Goal: Information Seeking & Learning: Check status

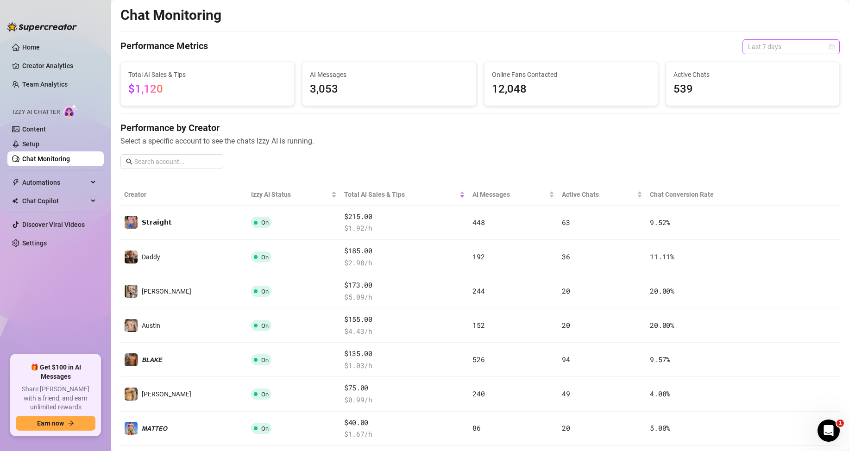
click at [763, 45] on span "Last 7 days" at bounding box center [791, 47] width 86 height 14
click at [761, 60] on div "Last 24 hours" at bounding box center [783, 65] width 82 height 10
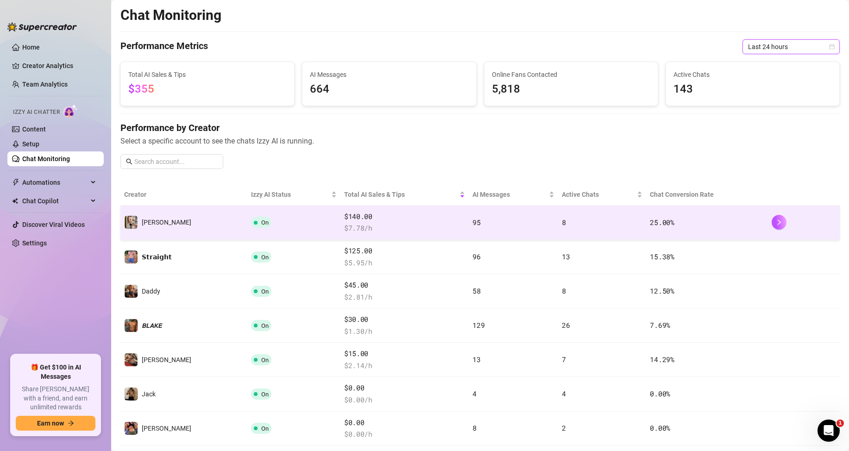
click at [490, 218] on td "95" at bounding box center [513, 223] width 89 height 34
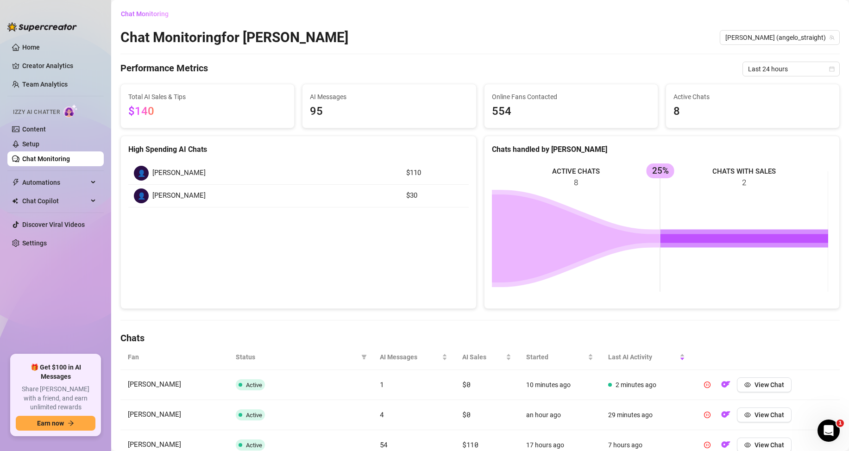
scroll to position [93, 0]
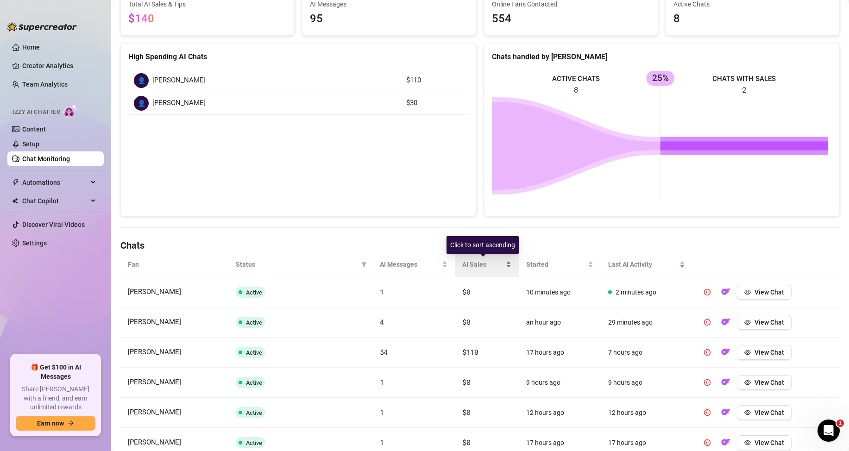
click at [506, 264] on div "AI Sales" at bounding box center [486, 264] width 49 height 10
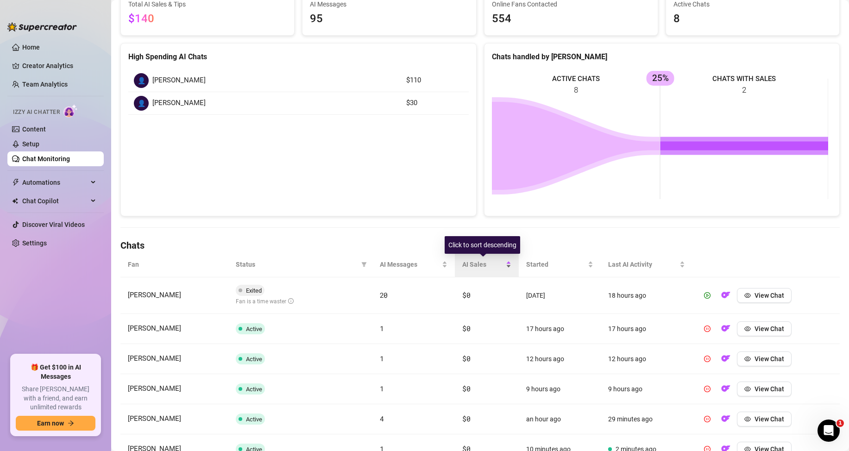
click at [505, 264] on div "AI Sales" at bounding box center [486, 264] width 49 height 10
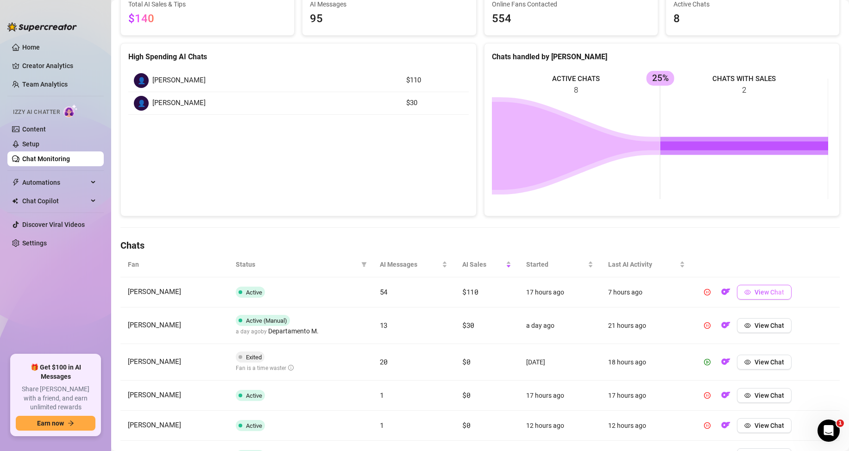
click at [745, 289] on icon "eye" at bounding box center [747, 292] width 6 height 6
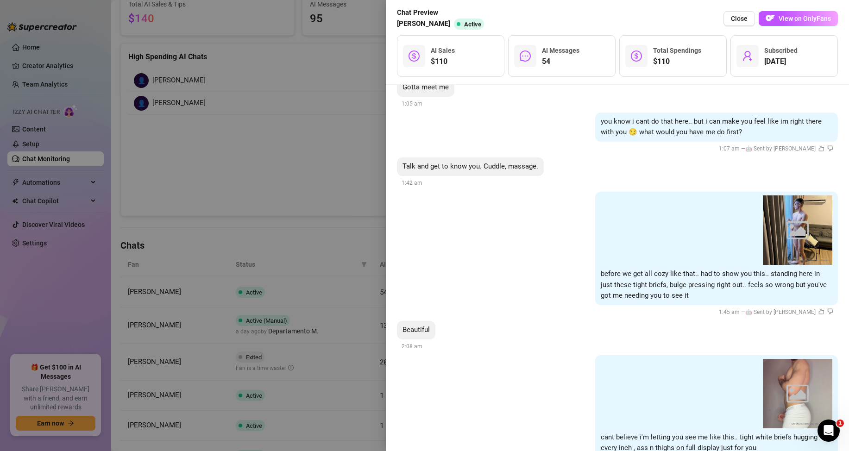
scroll to position [6049, 0]
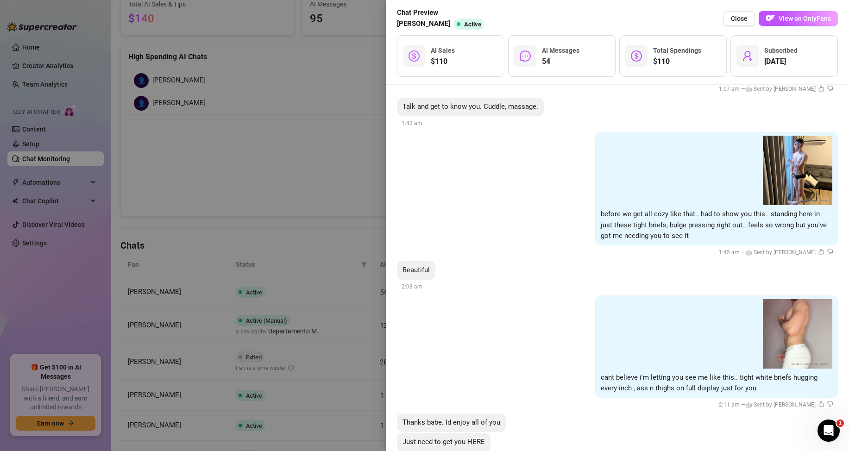
click at [281, 194] on div at bounding box center [424, 225] width 849 height 451
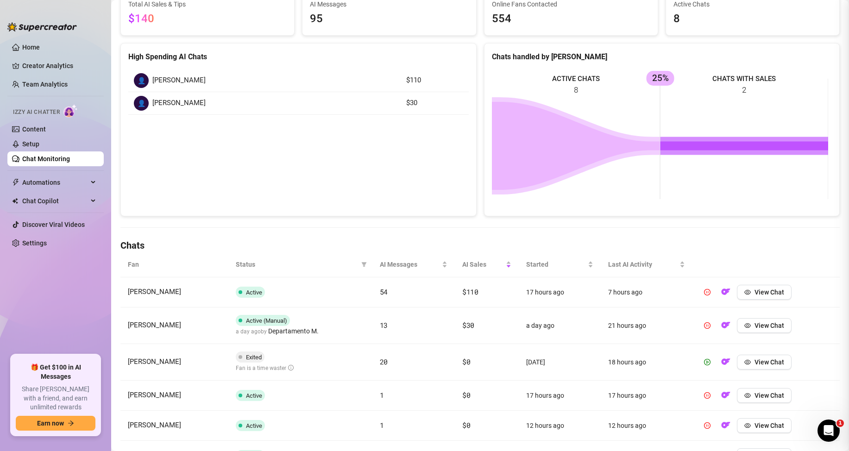
scroll to position [0, 0]
click at [747, 329] on button "View Chat" at bounding box center [764, 325] width 55 height 15
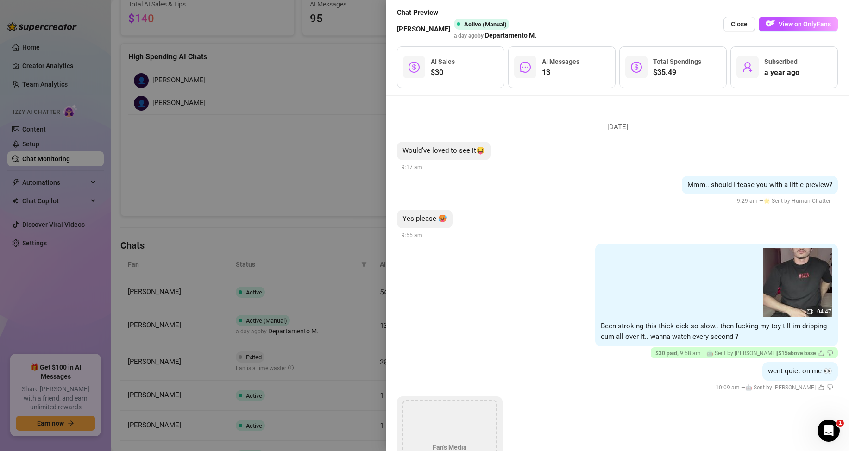
click at [350, 211] on div at bounding box center [424, 225] width 849 height 451
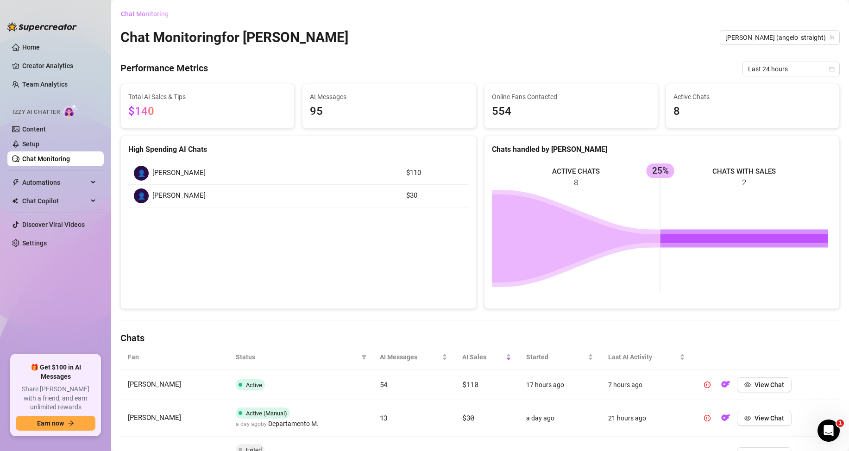
click at [153, 14] on span "Chat Monitoring" at bounding box center [145, 13] width 48 height 7
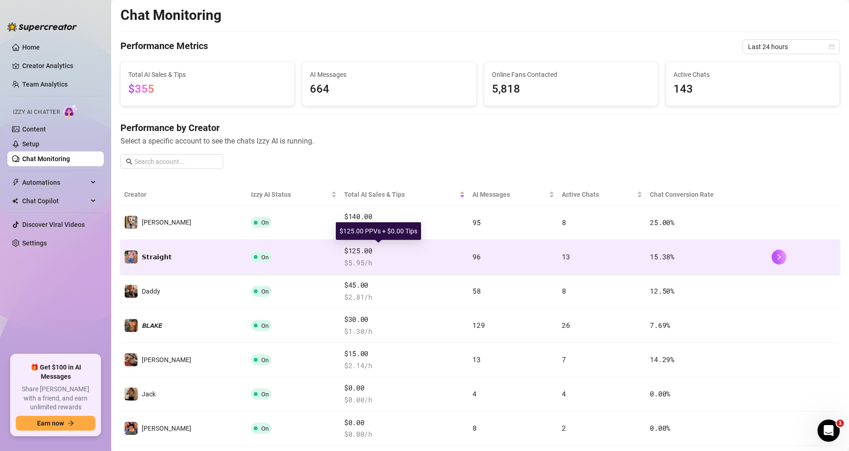
click at [344, 251] on span "$125.00" at bounding box center [404, 250] width 121 height 11
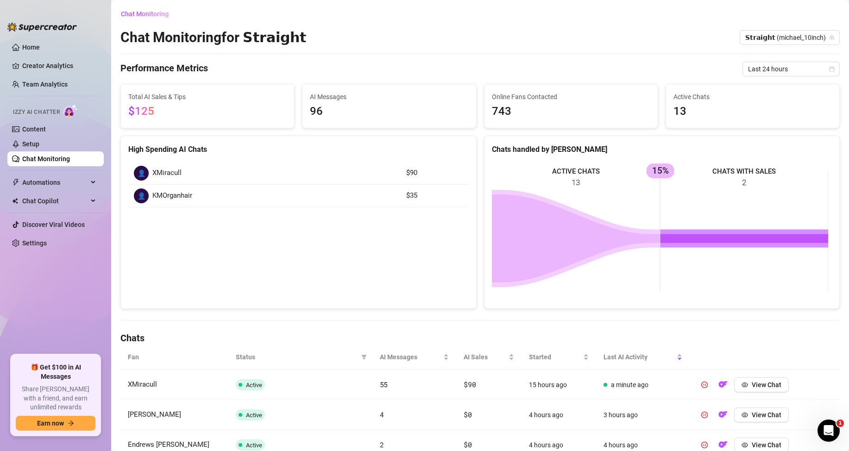
scroll to position [93, 0]
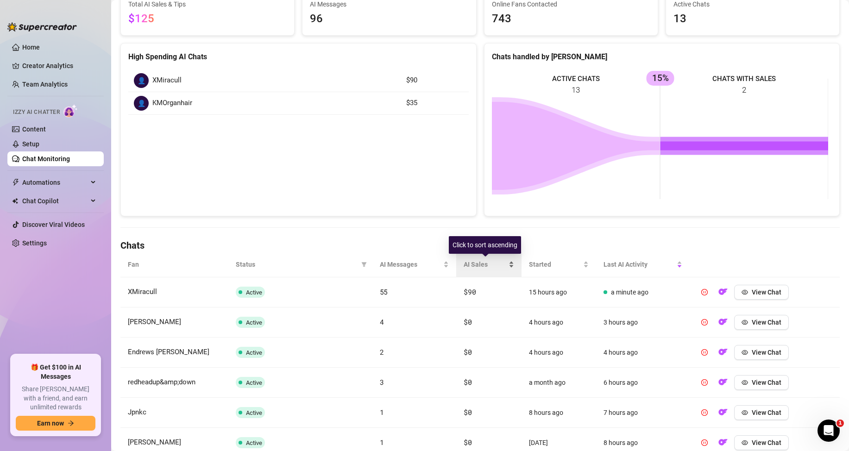
click at [506, 264] on div "AI Sales" at bounding box center [489, 264] width 50 height 10
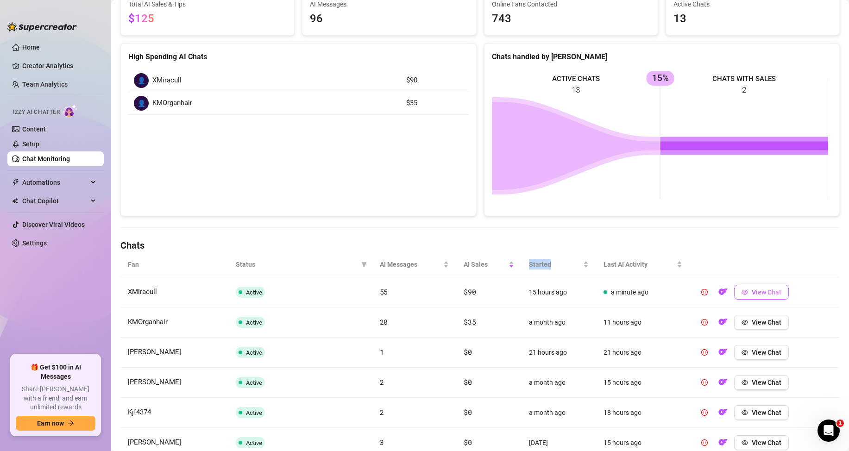
click at [774, 297] on button "View Chat" at bounding box center [761, 292] width 55 height 15
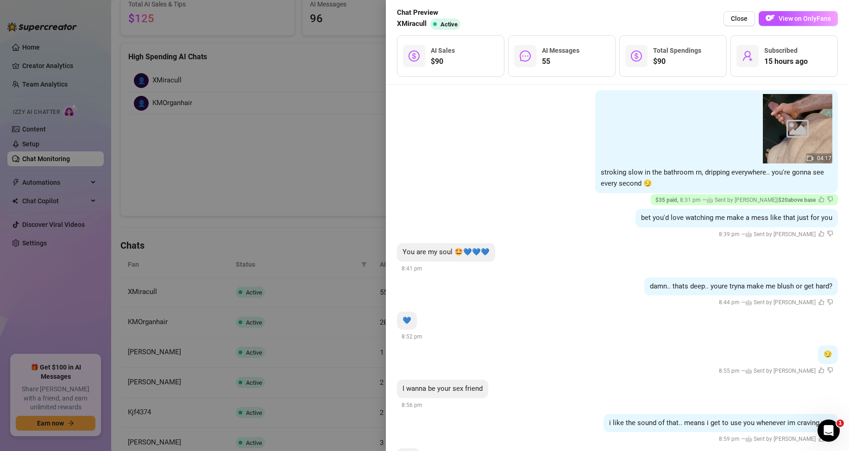
scroll to position [2871, 0]
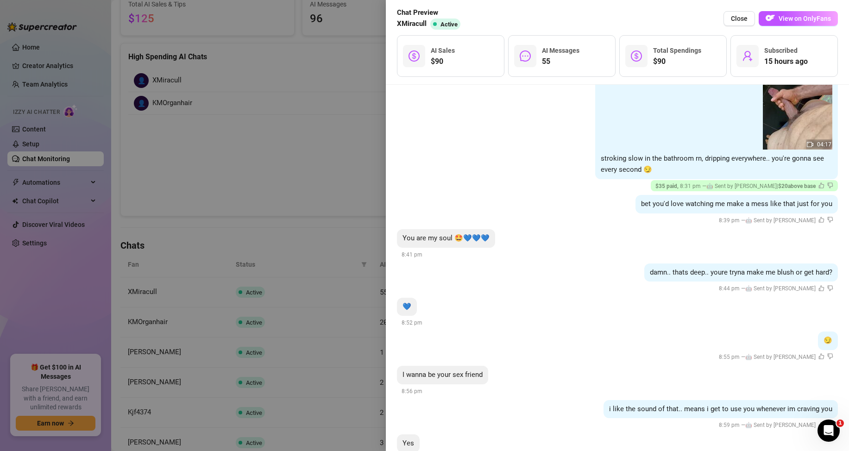
click at [318, 141] on div at bounding box center [424, 225] width 849 height 451
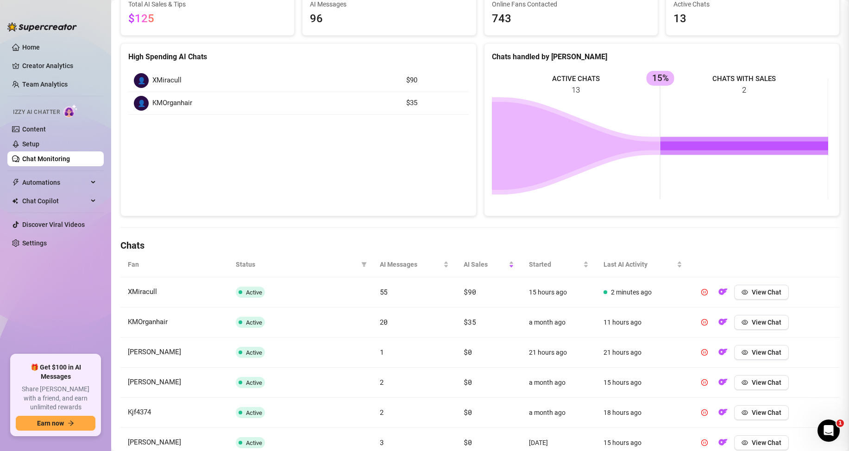
scroll to position [0, 0]
click at [756, 323] on span "View Chat" at bounding box center [767, 322] width 30 height 7
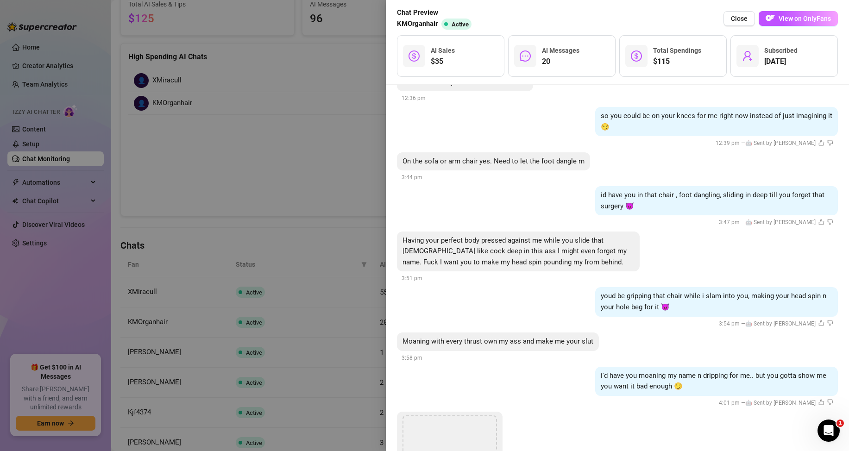
scroll to position [1482, 0]
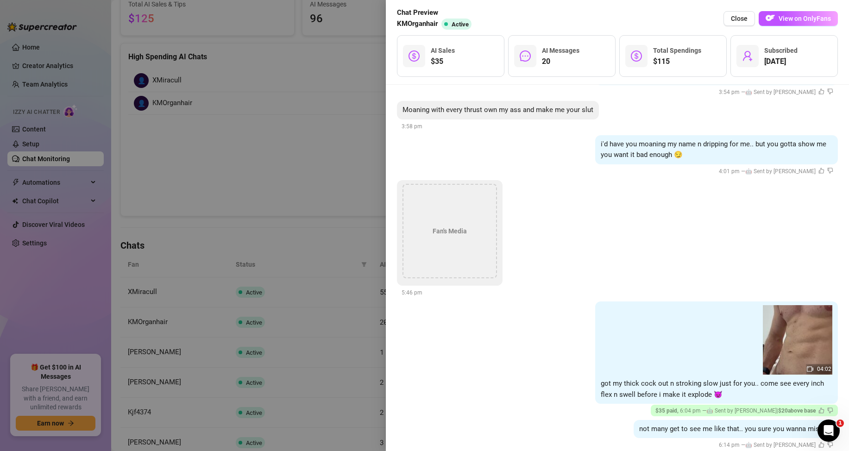
click at [315, 173] on div at bounding box center [424, 225] width 849 height 451
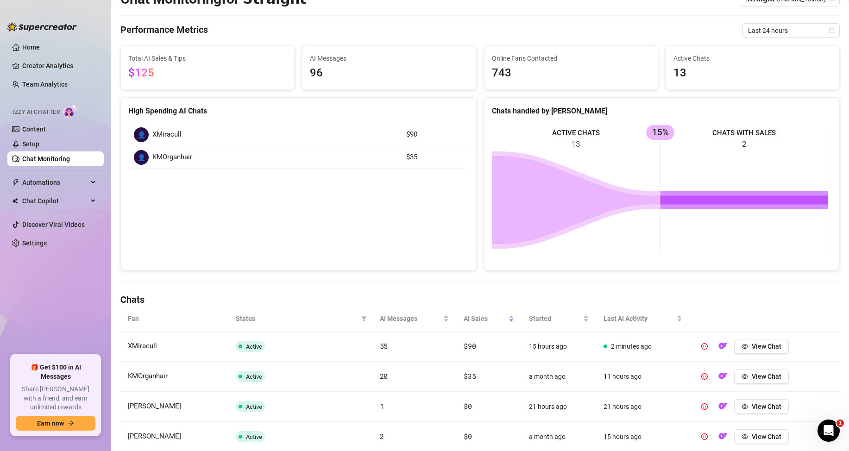
scroll to position [0, 0]
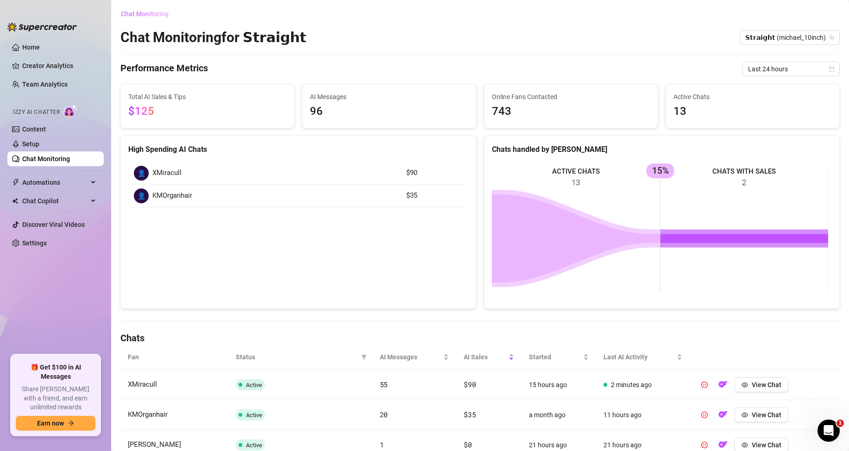
click at [164, 17] on span "Chat Monitoring" at bounding box center [145, 13] width 48 height 7
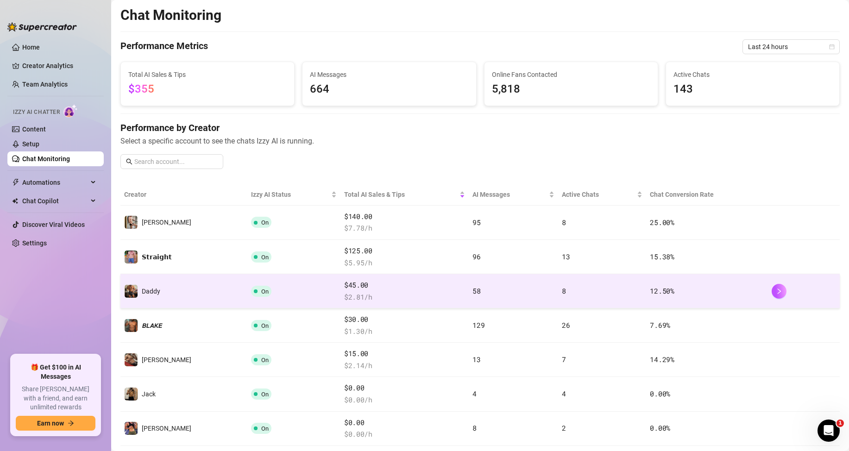
click at [566, 288] on td "8" at bounding box center [602, 291] width 88 height 34
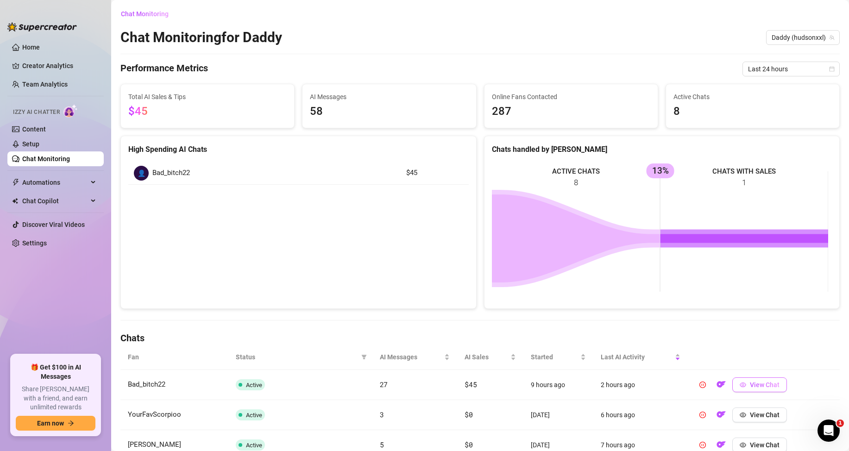
click at [751, 377] on button "View Chat" at bounding box center [759, 384] width 55 height 15
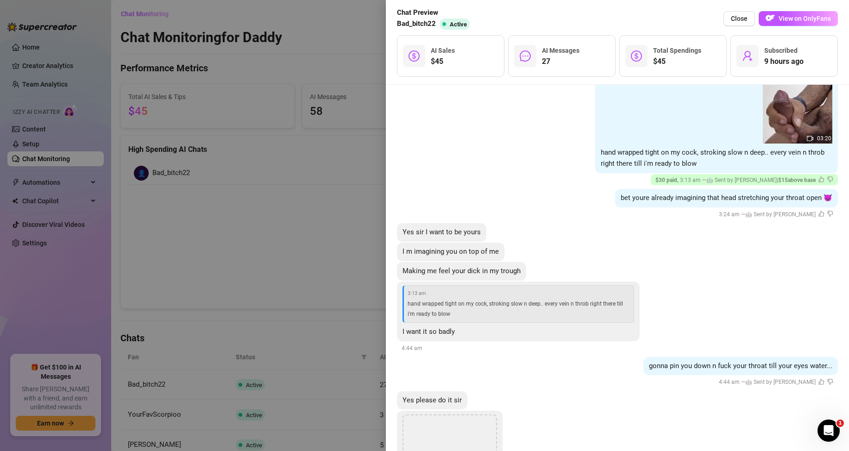
scroll to position [1991, 0]
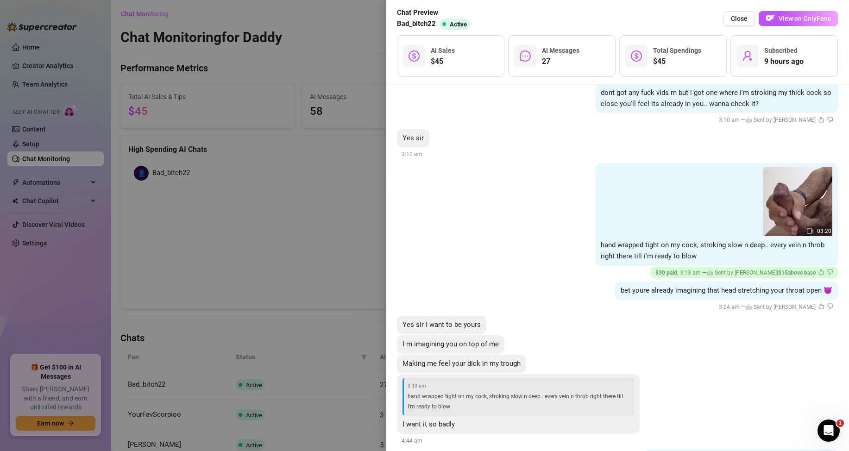
click at [240, 216] on div at bounding box center [424, 225] width 849 height 451
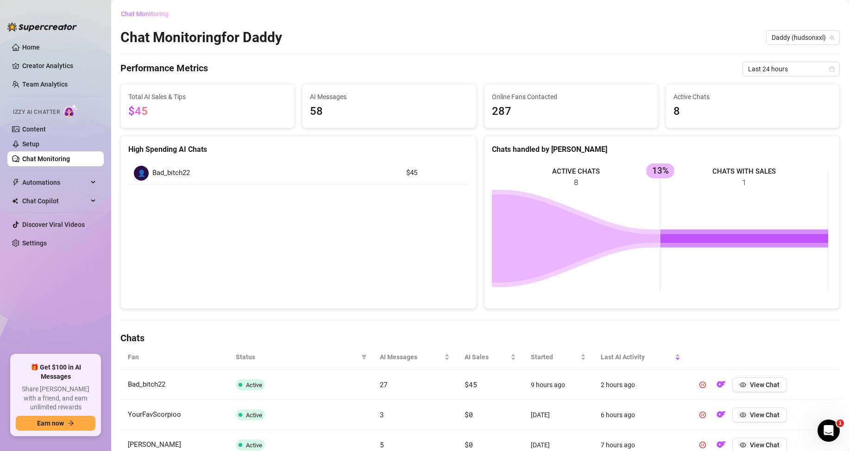
click at [157, 18] on button "Chat Monitoring" at bounding box center [148, 13] width 56 height 15
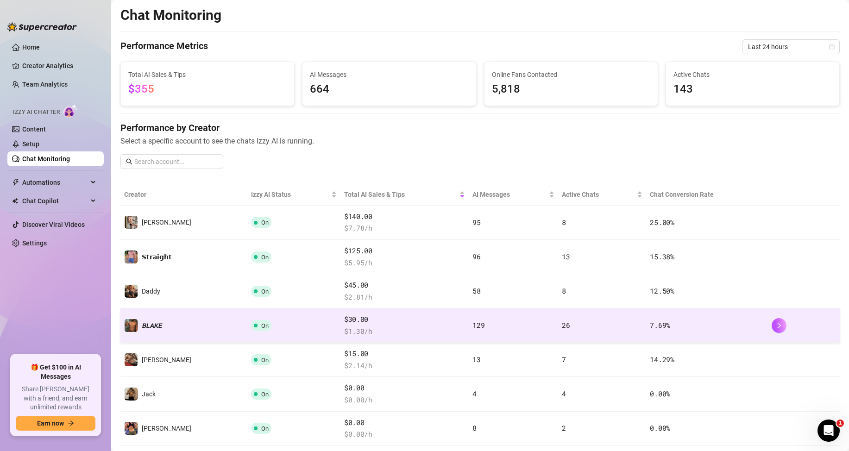
click at [344, 326] on span "$ 1.30 /h" at bounding box center [404, 331] width 121 height 11
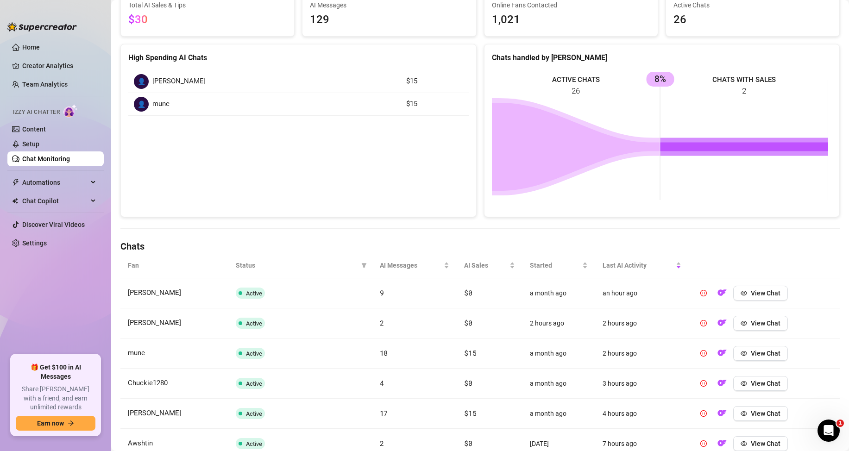
scroll to position [93, 0]
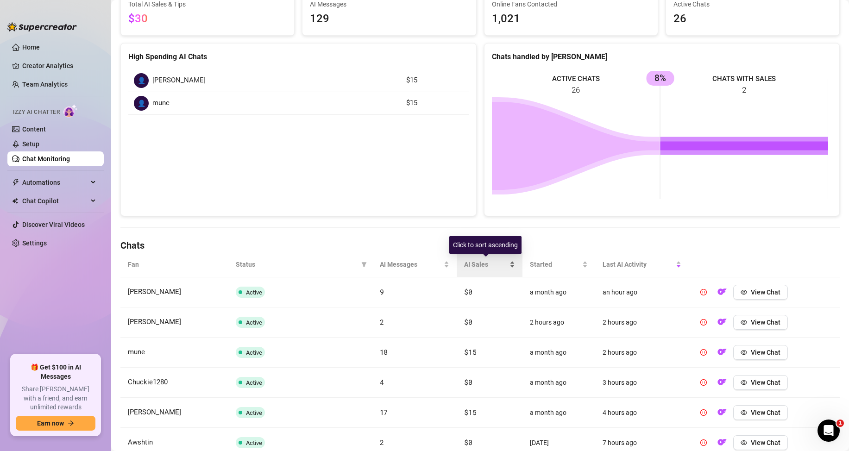
click at [508, 264] on div "AI Sales" at bounding box center [489, 264] width 51 height 10
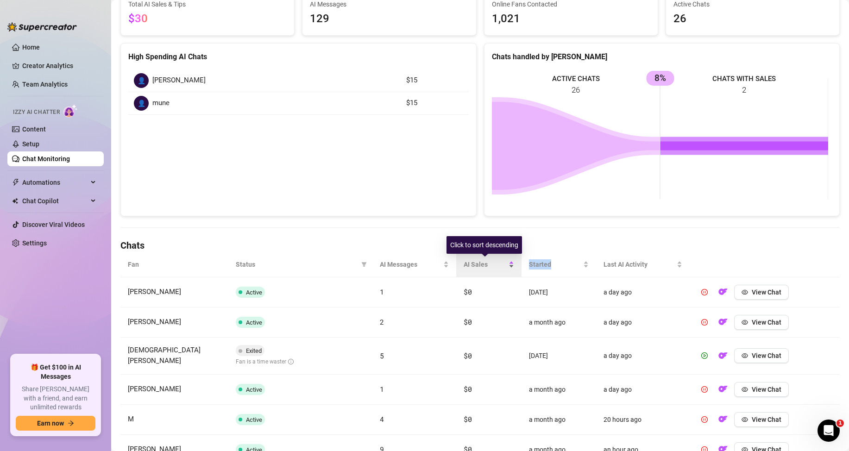
click at [508, 264] on div "AI Sales" at bounding box center [489, 264] width 50 height 10
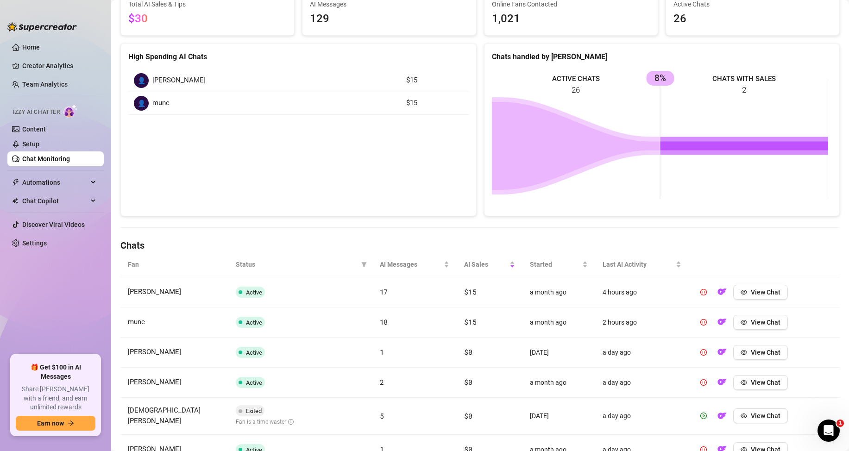
click at [459, 216] on div "Chat Monitoring Chat Monitoring for [PERSON_NAME] (blake_rondon) Performance Me…" at bounding box center [479, 268] width 719 height 708
click at [741, 290] on icon "eye" at bounding box center [744, 292] width 6 height 5
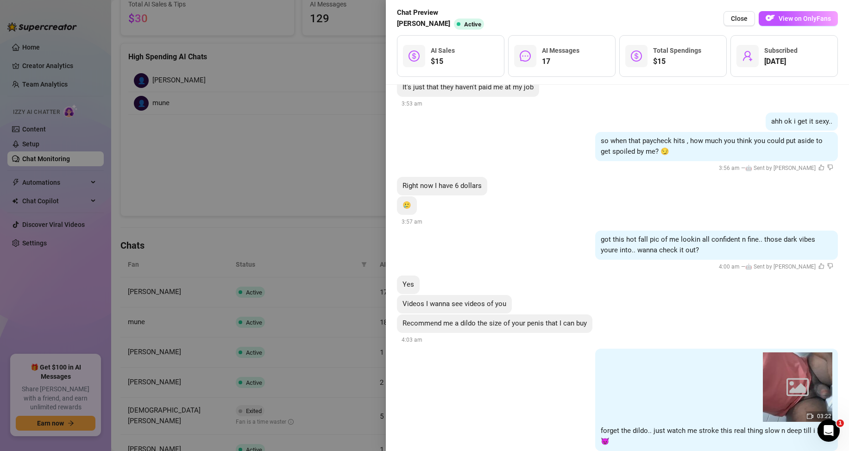
scroll to position [648, 0]
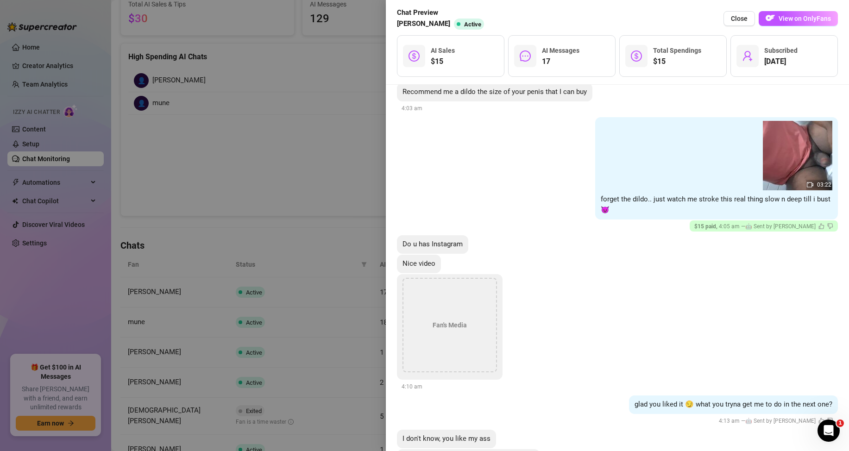
click at [332, 180] on div at bounding box center [424, 225] width 849 height 451
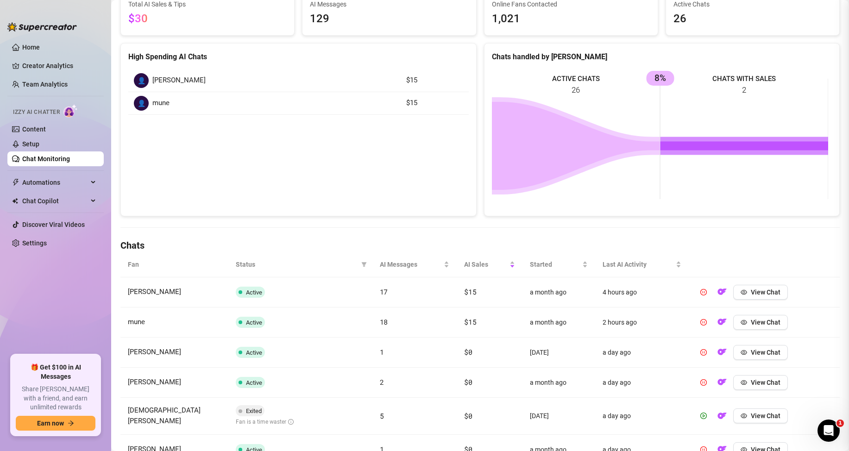
scroll to position [0, 0]
click at [766, 322] on span "View Chat" at bounding box center [766, 322] width 30 height 7
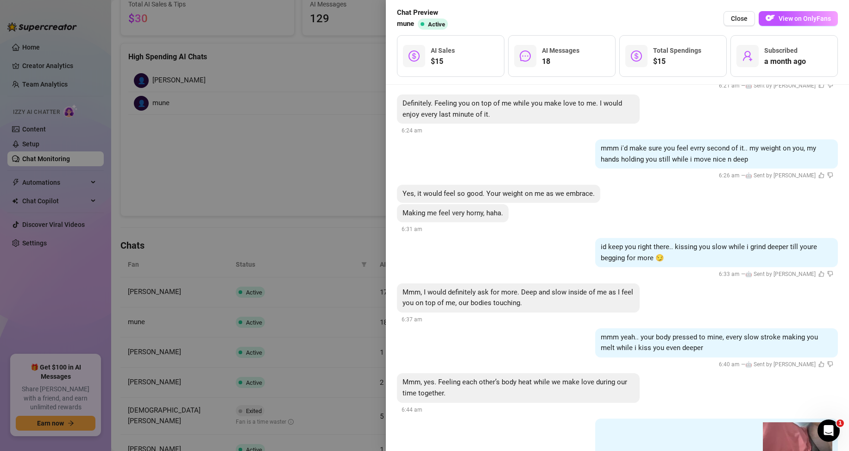
scroll to position [1158, 0]
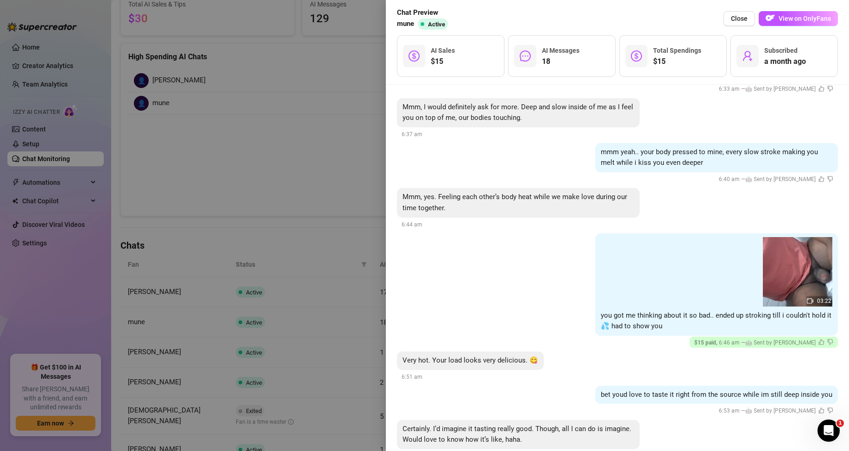
click at [323, 175] on div at bounding box center [424, 225] width 849 height 451
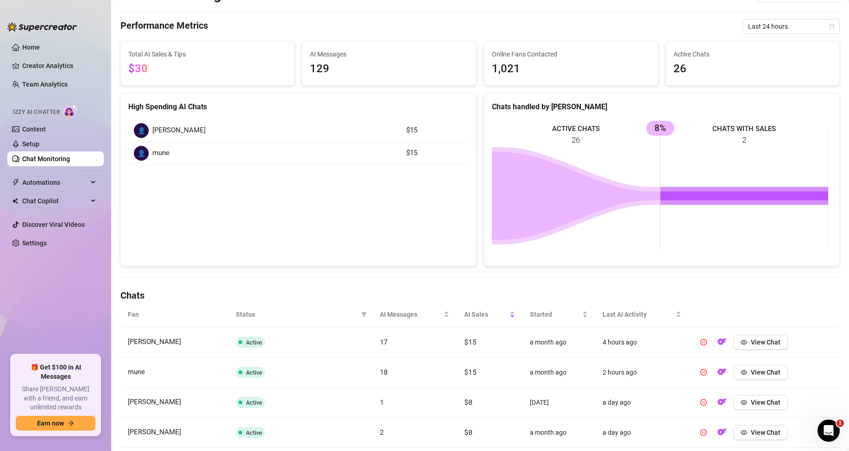
scroll to position [0, 0]
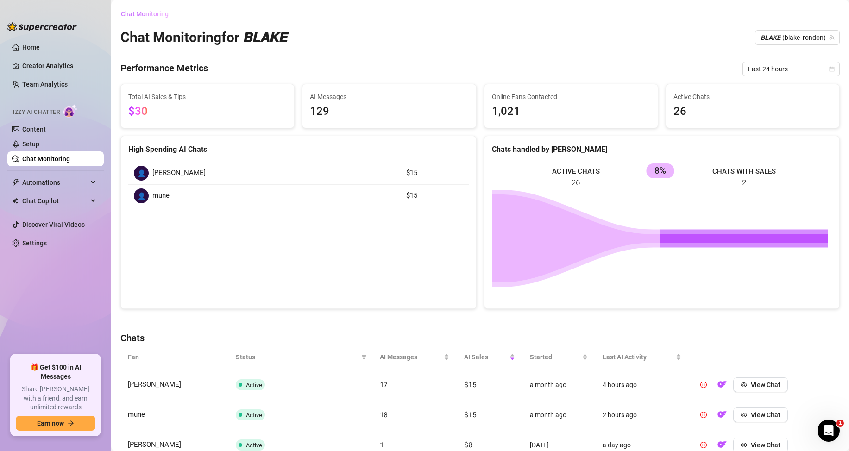
click at [169, 10] on button "Chat Monitoring" at bounding box center [148, 13] width 56 height 15
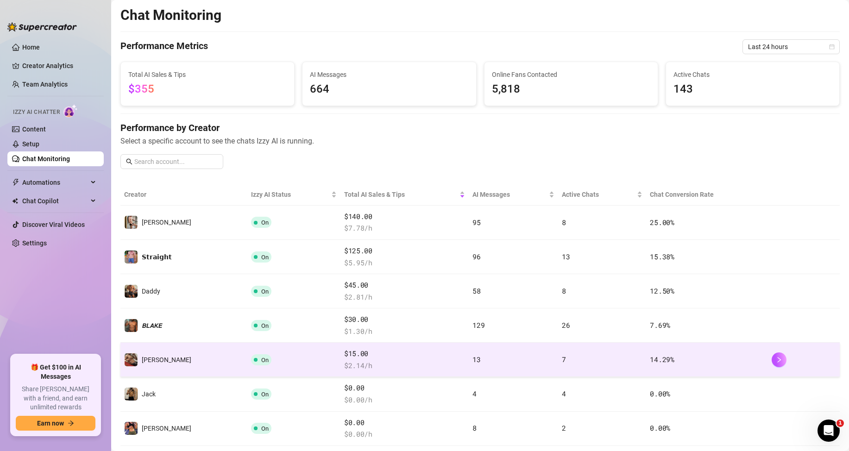
click at [596, 361] on td "7" at bounding box center [602, 360] width 88 height 34
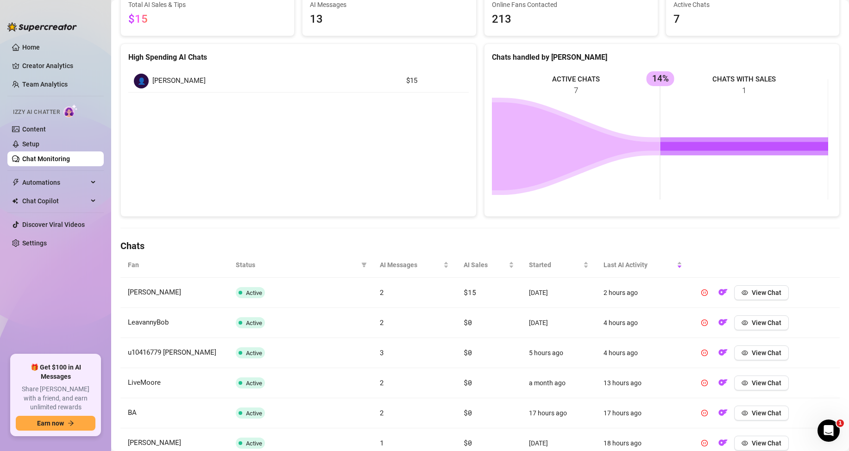
scroll to position [93, 0]
click at [755, 287] on button "View Chat" at bounding box center [761, 292] width 55 height 15
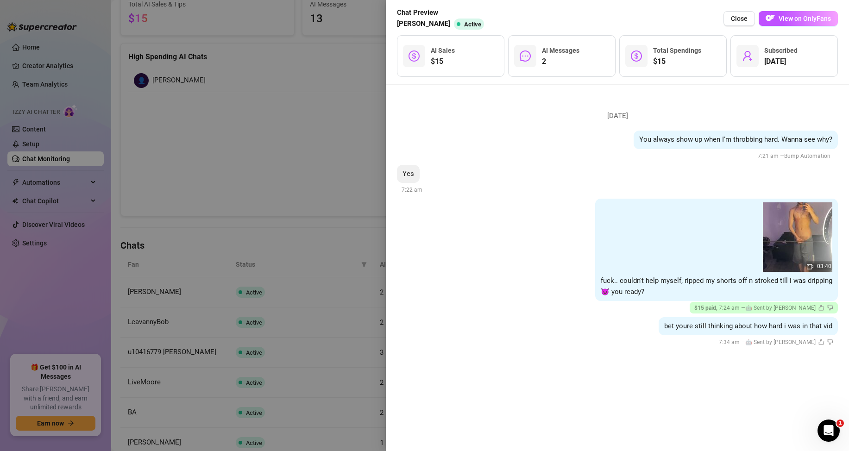
click at [348, 100] on div at bounding box center [424, 225] width 849 height 451
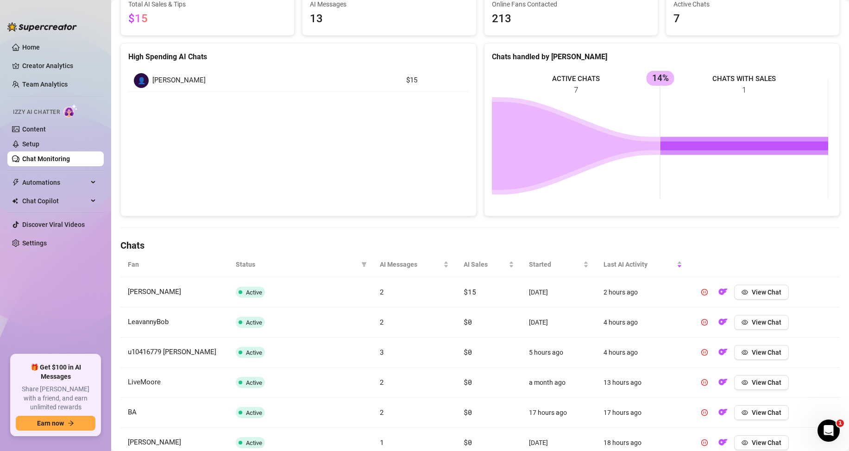
click at [61, 157] on link "Chat Monitoring" at bounding box center [46, 158] width 48 height 7
